Goal: Information Seeking & Learning: Learn about a topic

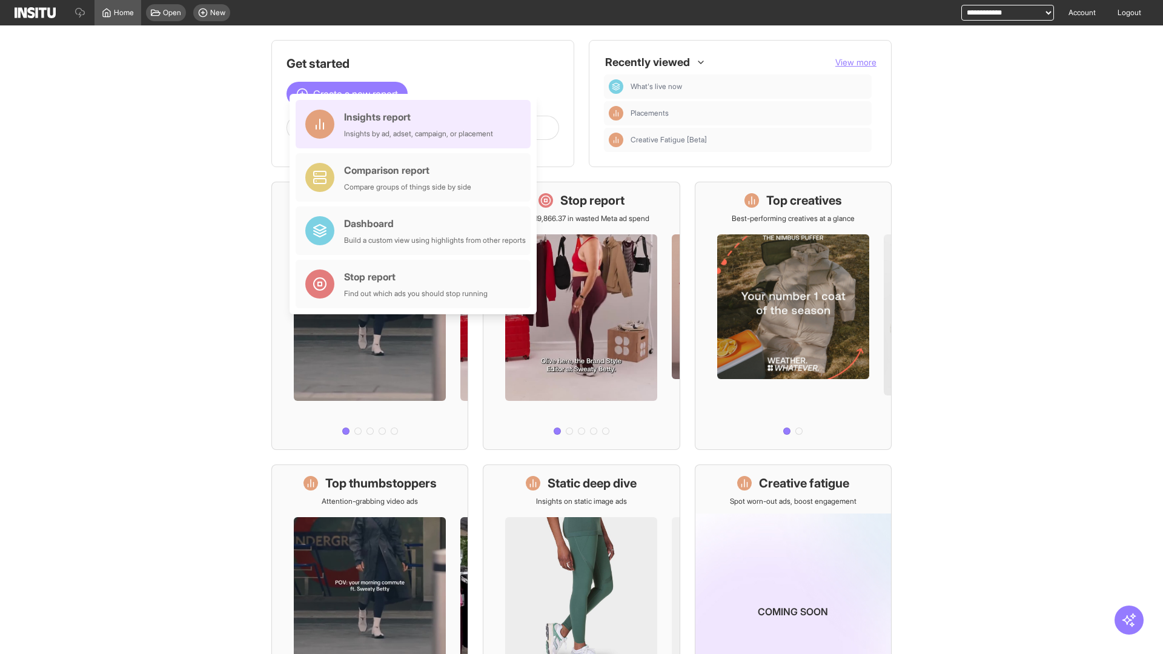
click at [416, 124] on div "Insights report Insights by ad, adset, campaign, or placement" at bounding box center [418, 124] width 149 height 29
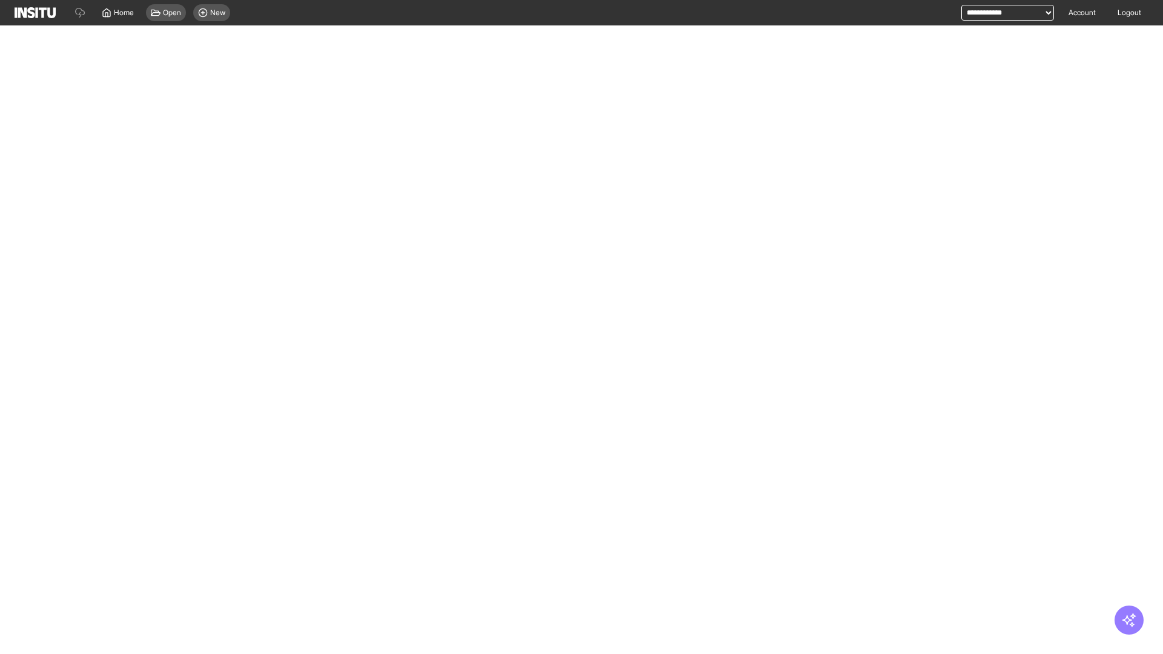
select select "**"
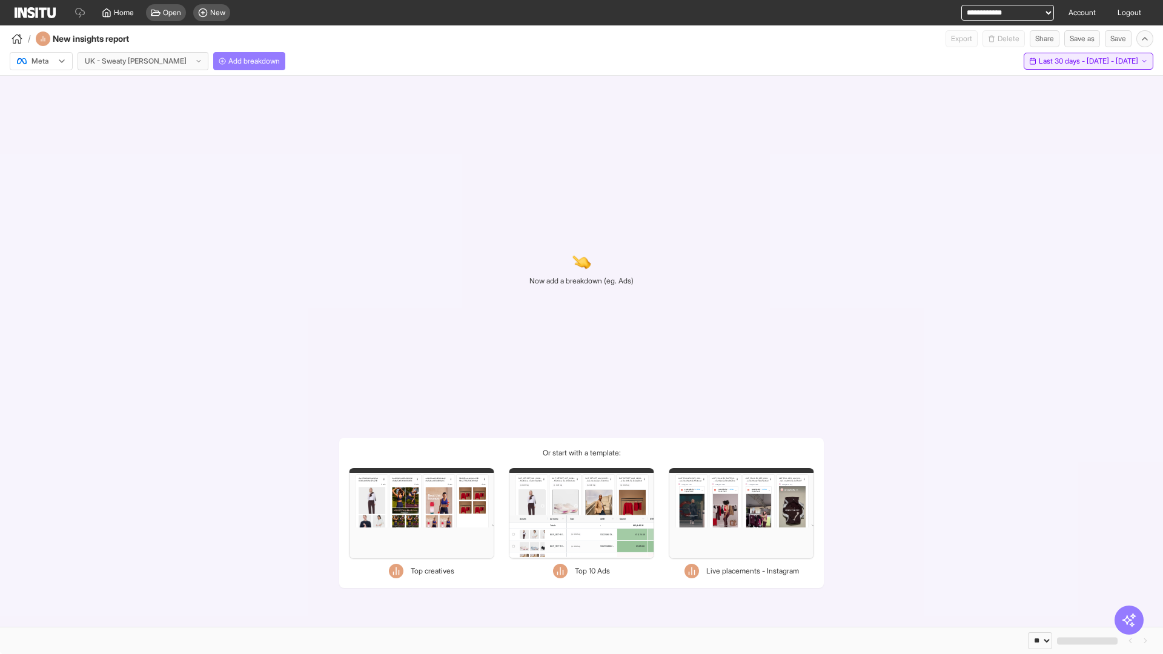
click at [1060, 61] on span "Last 30 days - [DATE] - [DATE]" at bounding box center [1088, 61] width 99 height 10
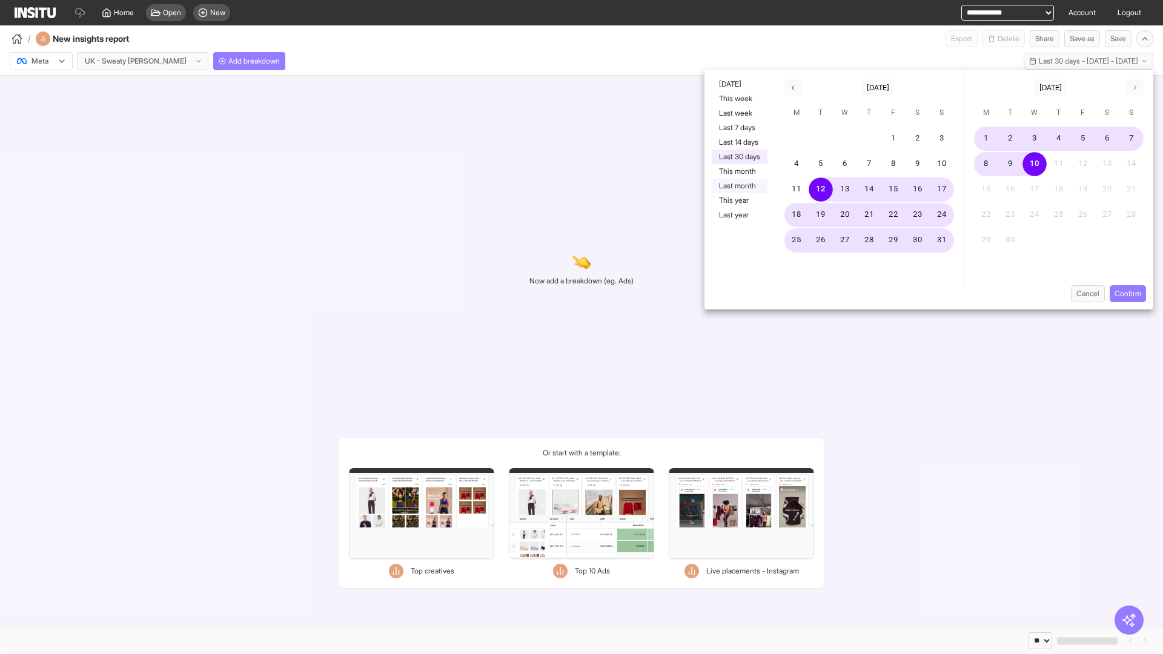
click at [738, 186] on button "Last month" at bounding box center [740, 186] width 56 height 15
